Goal: Task Accomplishment & Management: Complete application form

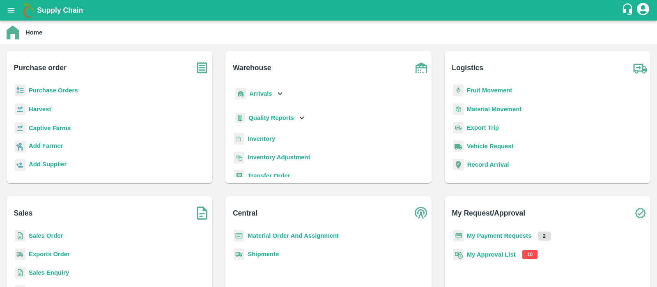
click at [493, 253] on b "My Approval List" at bounding box center [491, 254] width 49 height 7
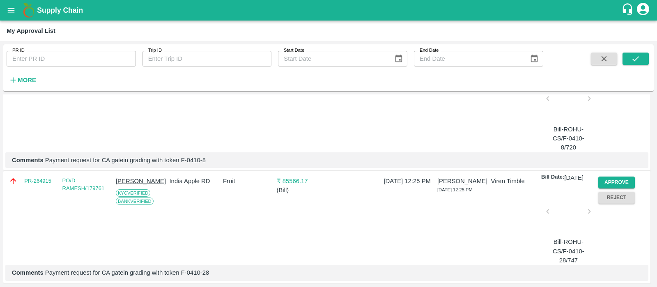
scroll to position [106, 0]
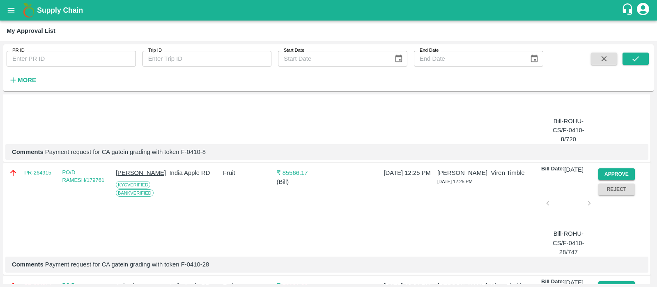
click at [421, 177] on p "[DATE] 12:25 PM" at bounding box center [409, 172] width 50 height 9
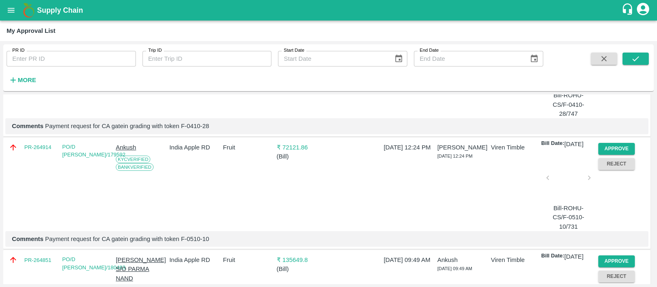
scroll to position [246, 0]
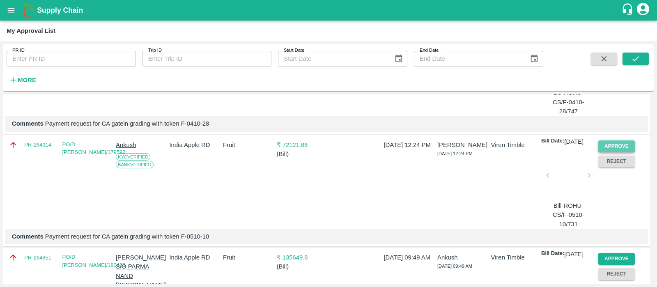
click at [617, 152] on button "Approve" at bounding box center [616, 146] width 37 height 12
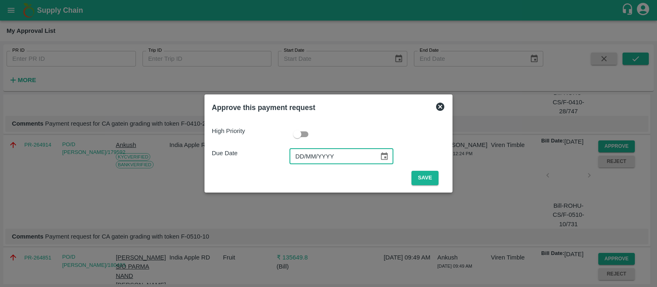
click at [304, 156] on input "DD/MM/YYYY" at bounding box center [331, 157] width 84 height 16
click at [304, 156] on input "17/MM/YYYY" at bounding box center [331, 157] width 84 height 16
type input "[DATE]"
click at [423, 175] on button "Save" at bounding box center [424, 178] width 27 height 14
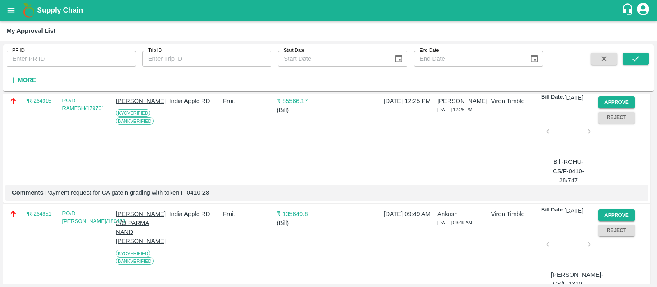
scroll to position [210, 0]
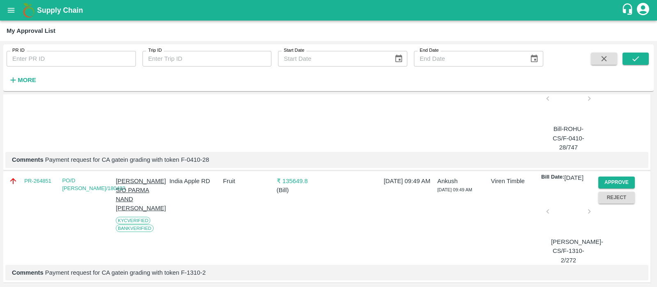
click at [567, 236] on div at bounding box center [568, 214] width 35 height 44
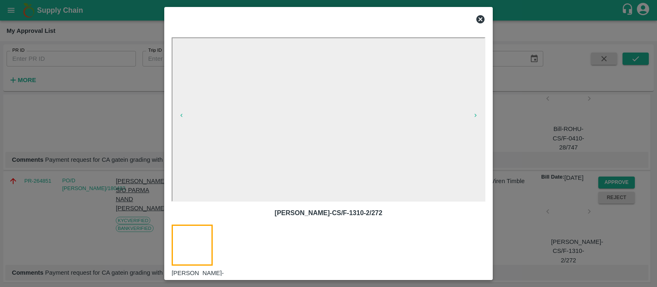
click at [482, 21] on icon at bounding box center [480, 19] width 8 height 8
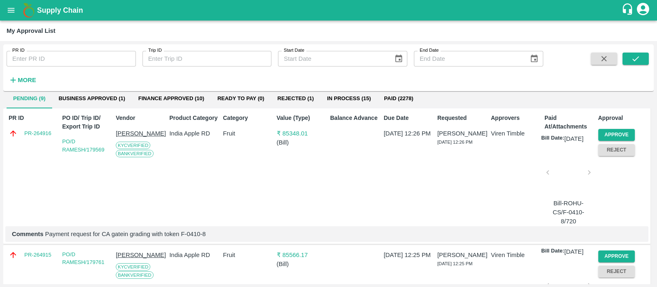
scroll to position [23, 0]
click at [623, 148] on button "Reject" at bounding box center [616, 151] width 37 height 12
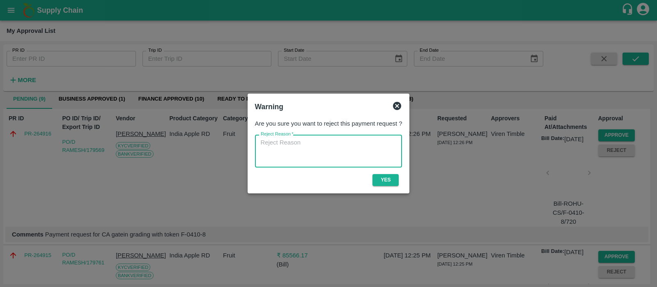
click at [324, 153] on textarea "Reject Reason   *" at bounding box center [329, 151] width 136 height 26
type textarea "Holding for Anti hail net payment"
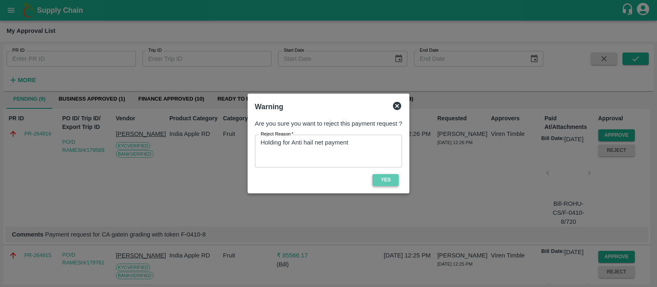
click at [383, 181] on button "Yes" at bounding box center [385, 180] width 26 height 12
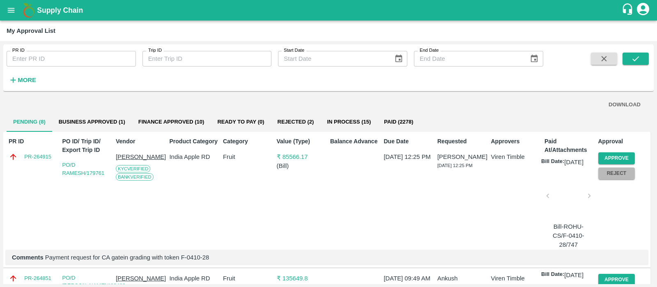
click at [625, 177] on button "Reject" at bounding box center [616, 174] width 37 height 12
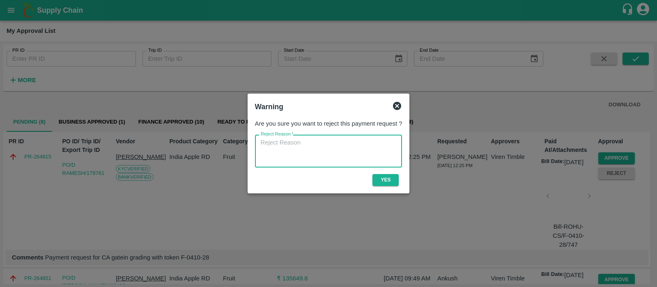
click at [347, 157] on textarea "Reject Reason   *" at bounding box center [329, 151] width 136 height 26
paste textarea "Holding for Anti hail net payment"
type textarea "Holding for Anti hail net payment"
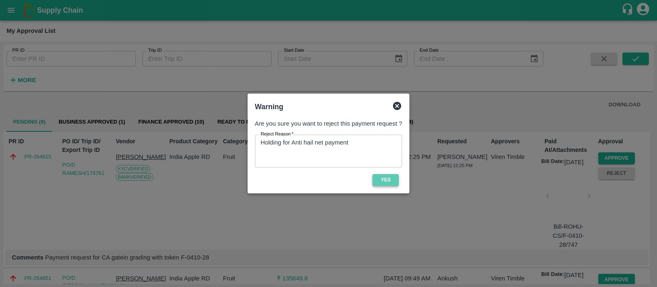
click at [387, 181] on button "Yes" at bounding box center [385, 180] width 26 height 12
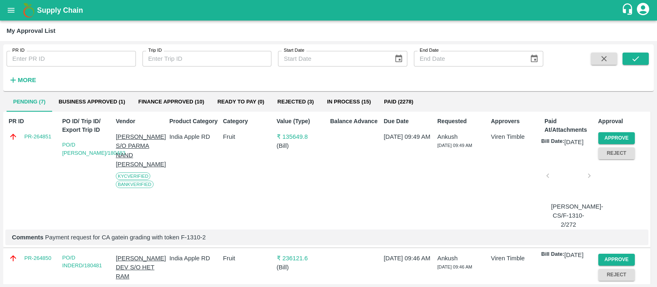
scroll to position [20, 0]
click at [569, 181] on div at bounding box center [568, 178] width 35 height 44
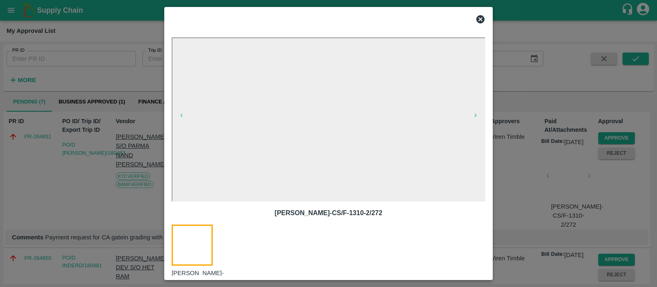
click at [481, 18] on icon at bounding box center [480, 19] width 10 height 10
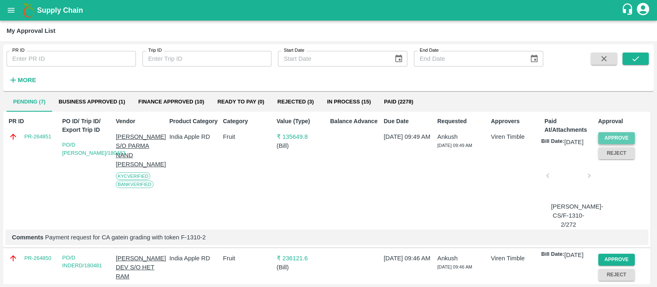
click at [629, 132] on button "Approve" at bounding box center [616, 138] width 37 height 12
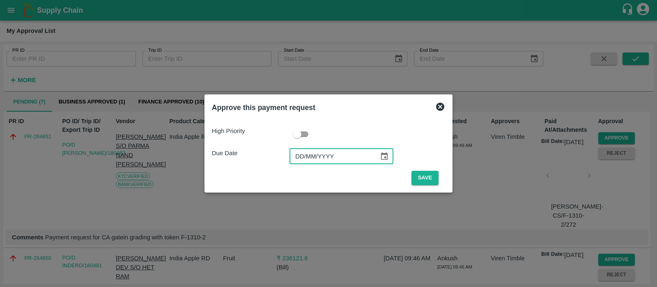
click at [306, 161] on input "DD/MM/YYYY" at bounding box center [331, 157] width 84 height 16
type input "[DATE]"
click at [423, 179] on button "Save" at bounding box center [424, 178] width 27 height 14
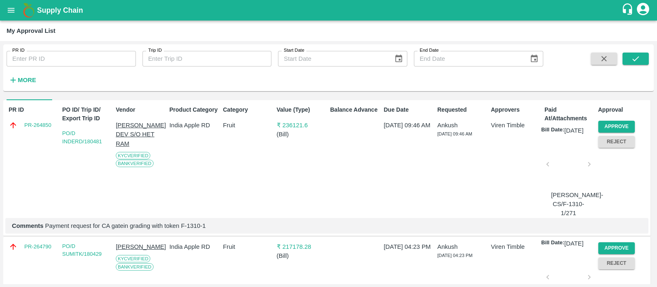
scroll to position [31, 0]
click at [576, 179] on div at bounding box center [568, 167] width 35 height 44
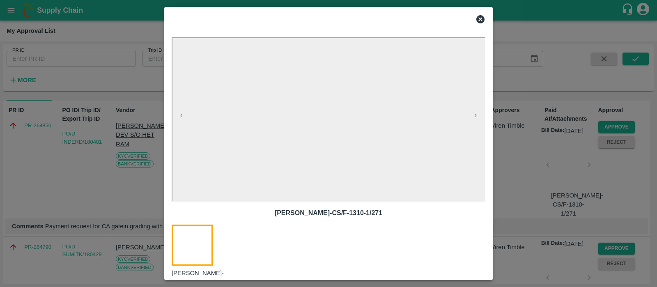
click at [478, 18] on icon at bounding box center [480, 19] width 8 height 8
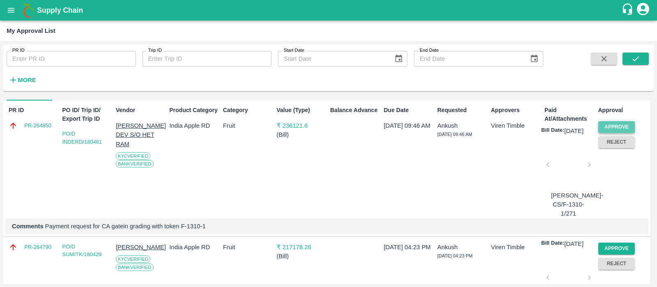
click at [622, 128] on button "Approve" at bounding box center [616, 127] width 37 height 12
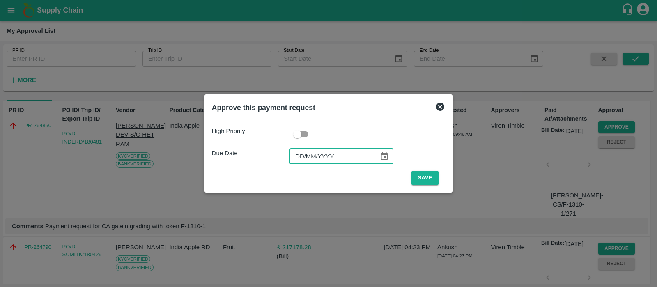
click at [296, 156] on input "DD/MM/YYYY" at bounding box center [331, 157] width 84 height 16
type input "[DATE]"
click at [418, 178] on button "Save" at bounding box center [424, 178] width 27 height 14
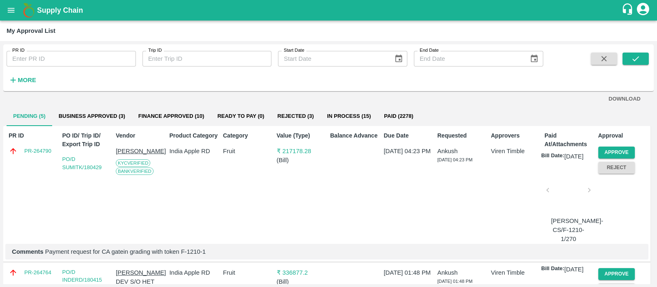
scroll to position [7, 0]
click at [562, 202] on div at bounding box center [568, 192] width 35 height 44
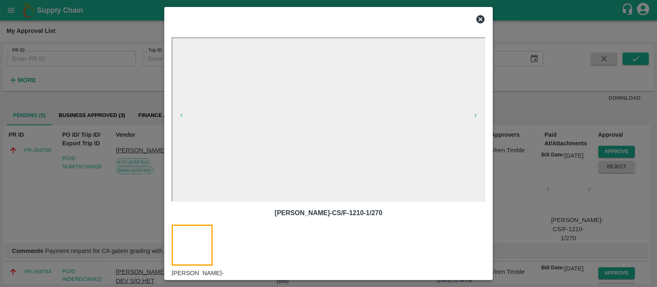
click at [482, 21] on icon at bounding box center [480, 19] width 8 height 8
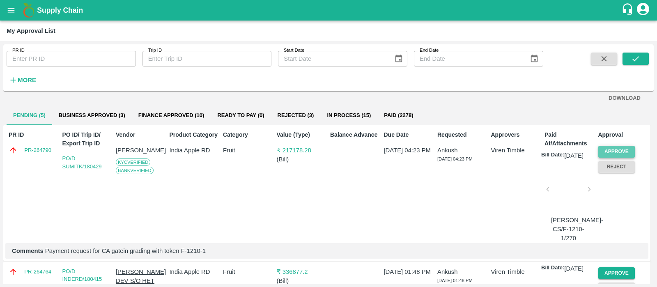
click at [616, 151] on button "Approve" at bounding box center [616, 152] width 37 height 12
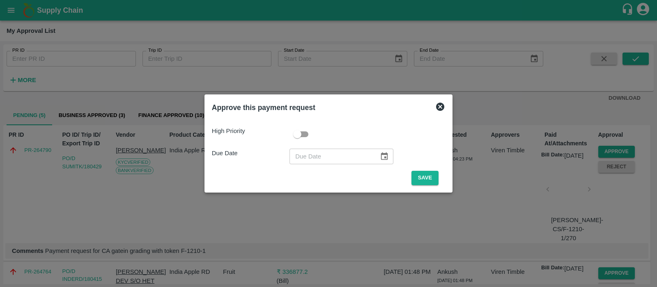
click at [438, 110] on icon at bounding box center [440, 107] width 8 height 8
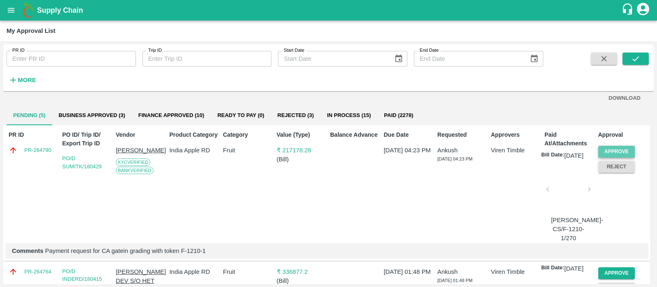
click at [606, 151] on button "Approve" at bounding box center [616, 152] width 37 height 12
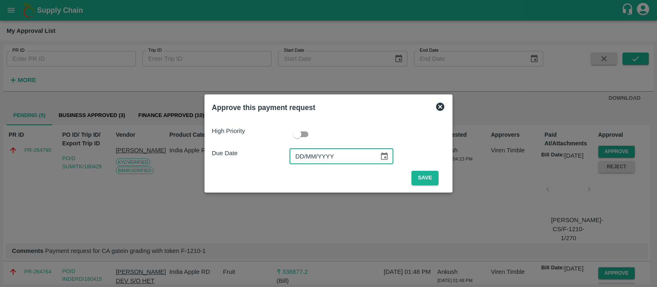
click at [294, 158] on input "DD/MM/YYYY" at bounding box center [331, 157] width 84 height 16
type input "[DATE]"
click at [421, 175] on button "Save" at bounding box center [424, 178] width 27 height 14
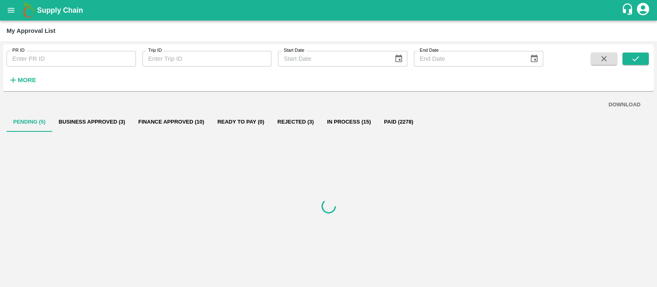
scroll to position [0, 0]
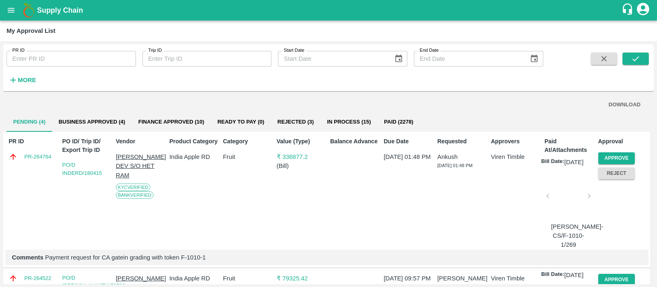
click at [567, 206] on div at bounding box center [568, 199] width 35 height 44
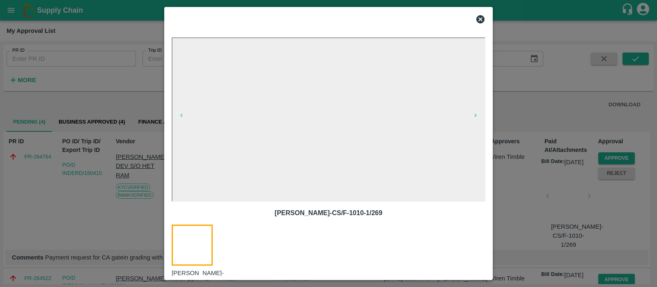
click at [478, 18] on icon at bounding box center [480, 19] width 8 height 8
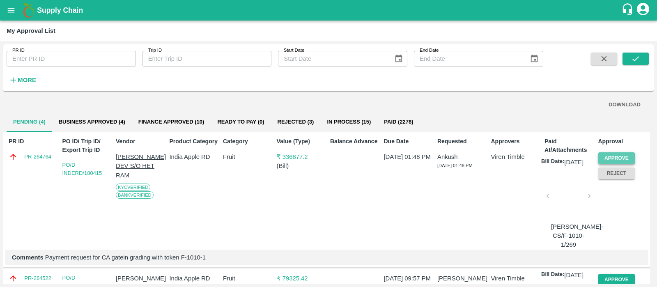
click at [619, 157] on button "Approve" at bounding box center [616, 158] width 37 height 12
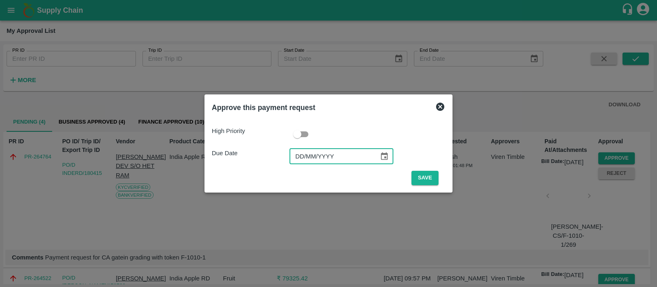
click at [298, 161] on input "DD/MM/YYYY" at bounding box center [331, 157] width 84 height 16
type input "[DATE]"
click at [430, 177] on button "Save" at bounding box center [424, 178] width 27 height 14
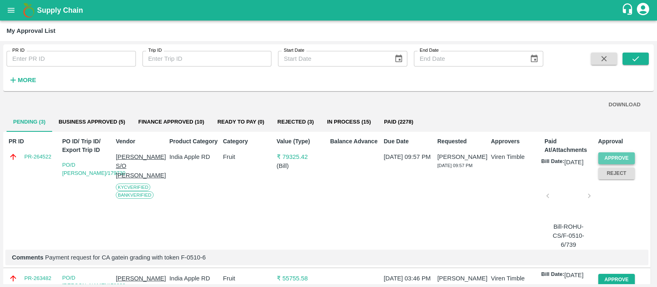
click at [624, 154] on button "Approve" at bounding box center [616, 158] width 37 height 12
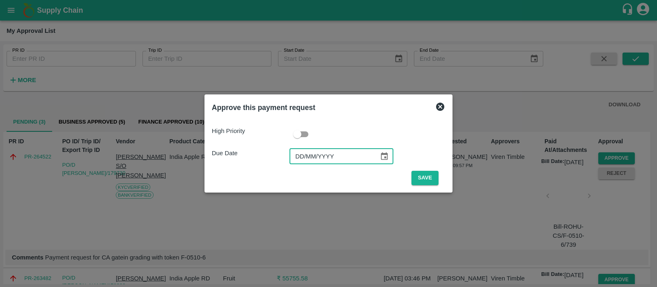
click at [300, 162] on input "DD/MM/YYYY" at bounding box center [331, 157] width 84 height 16
type input "[DATE]"
click at [425, 179] on button "Save" at bounding box center [424, 178] width 27 height 14
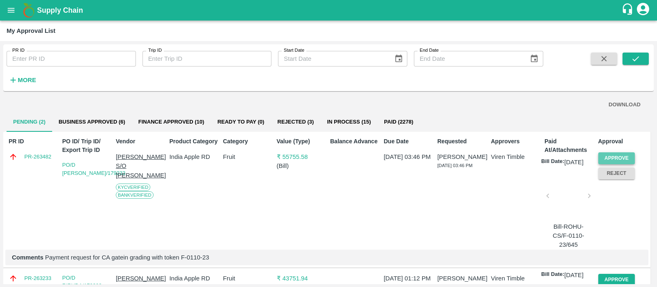
click at [617, 157] on button "Approve" at bounding box center [616, 158] width 37 height 12
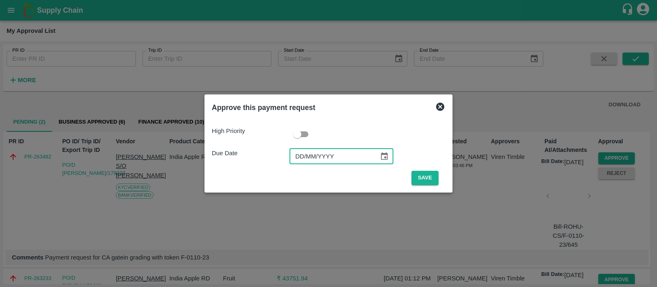
click at [305, 157] on input "DD/MM/YYYY" at bounding box center [331, 157] width 84 height 16
type input "[DATE]"
click at [428, 175] on button "Save" at bounding box center [424, 178] width 27 height 14
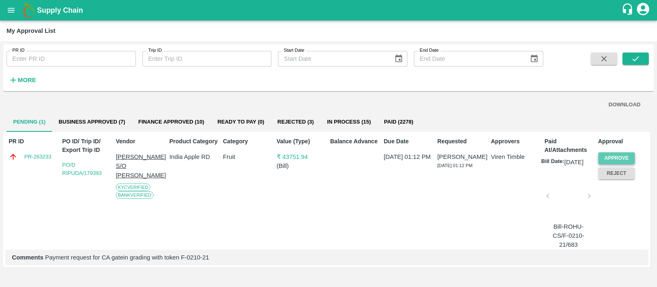
click at [606, 153] on button "Approve" at bounding box center [616, 158] width 37 height 12
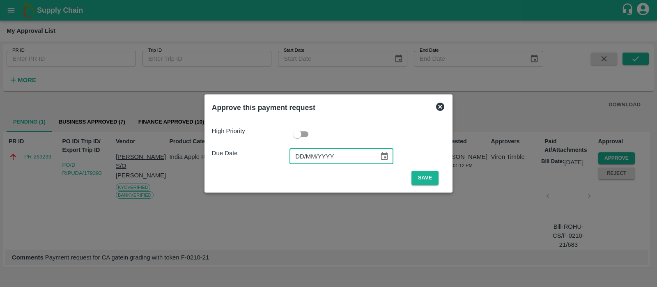
click at [301, 159] on input "DD/MM/YYYY" at bounding box center [331, 157] width 84 height 16
type input "[DATE]"
click at [427, 179] on button "Save" at bounding box center [424, 178] width 27 height 14
